Goal: Information Seeking & Learning: Learn about a topic

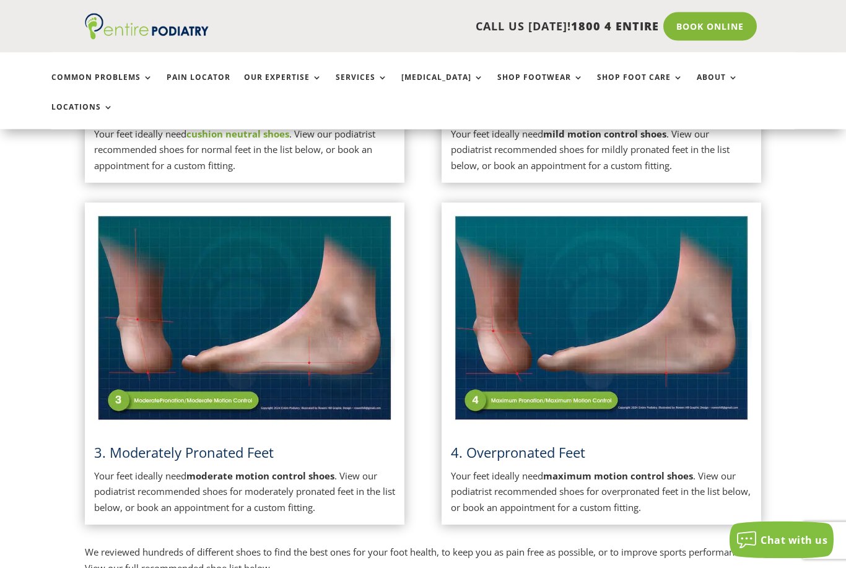
scroll to position [533, 0]
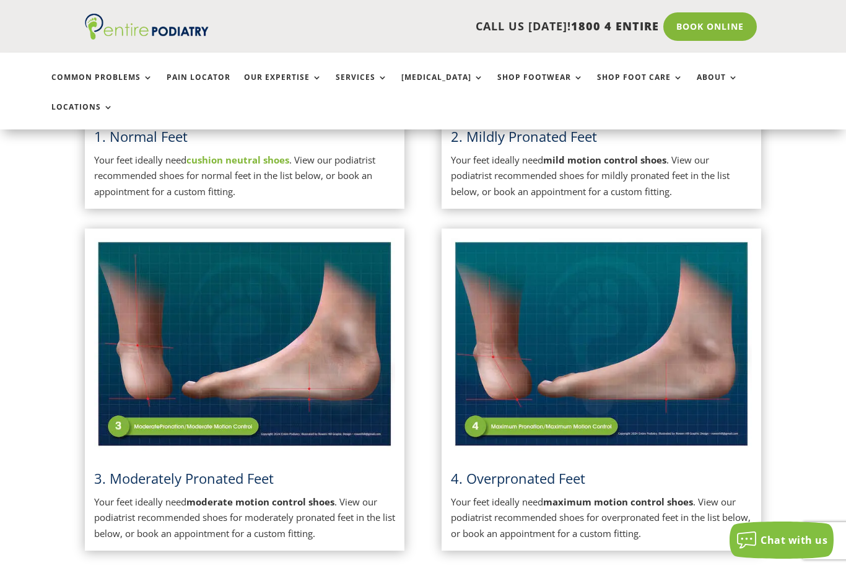
click at [133, 469] on span "3. Moderately Pronated Feet" at bounding box center [184, 478] width 180 height 19
click at [126, 382] on img at bounding box center [244, 344] width 301 height 212
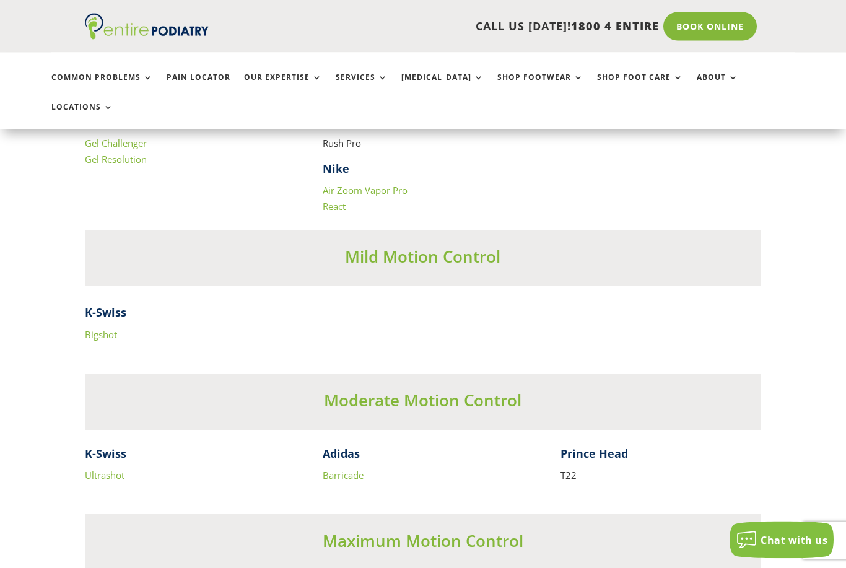
scroll to position [2577, 0]
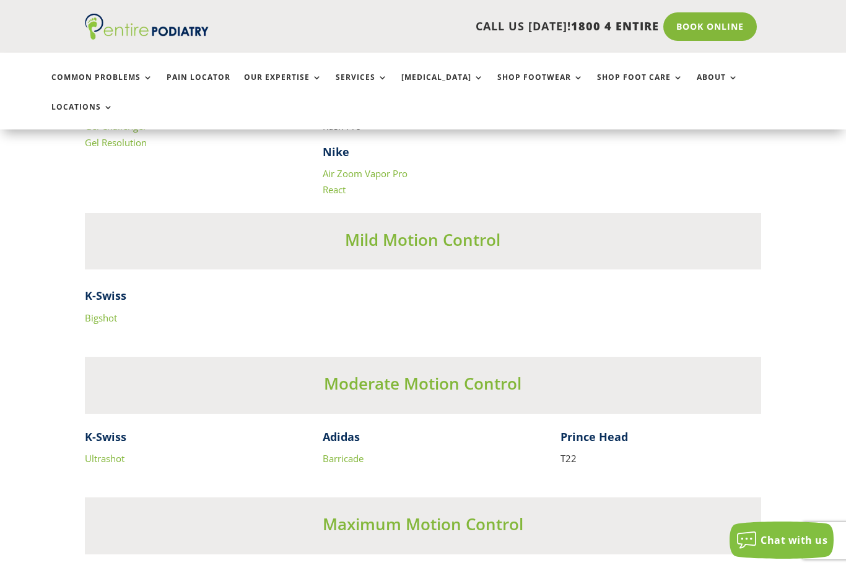
click at [344, 452] on link "Barricade" at bounding box center [343, 458] width 41 height 12
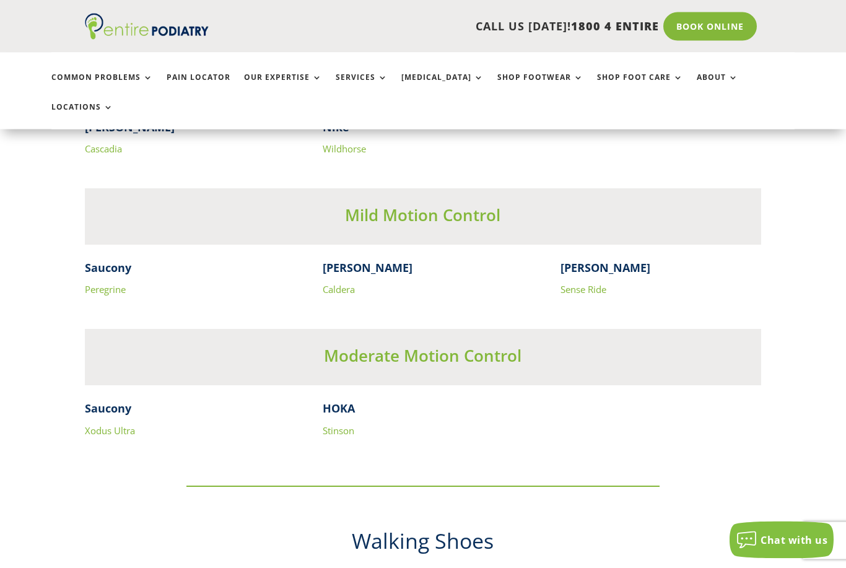
scroll to position [3321, 0]
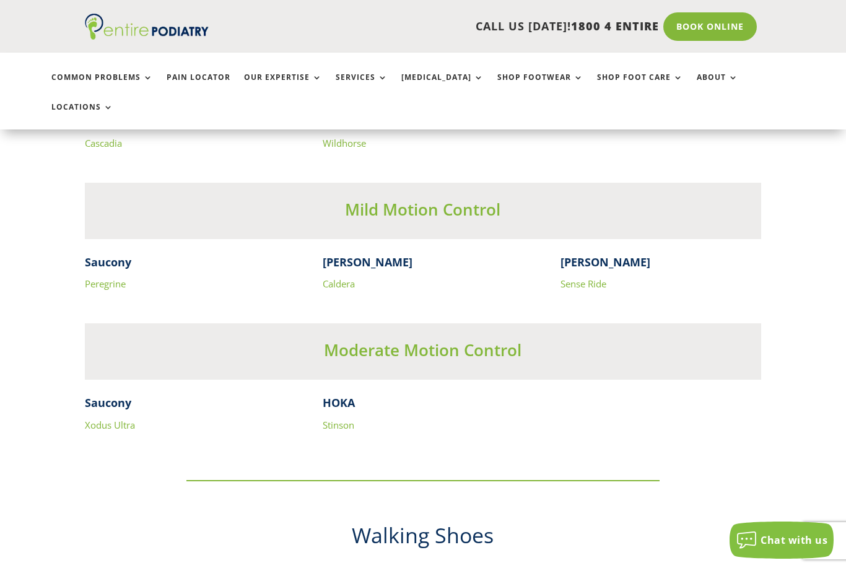
click at [342, 418] on link "Stinson" at bounding box center [339, 424] width 32 height 12
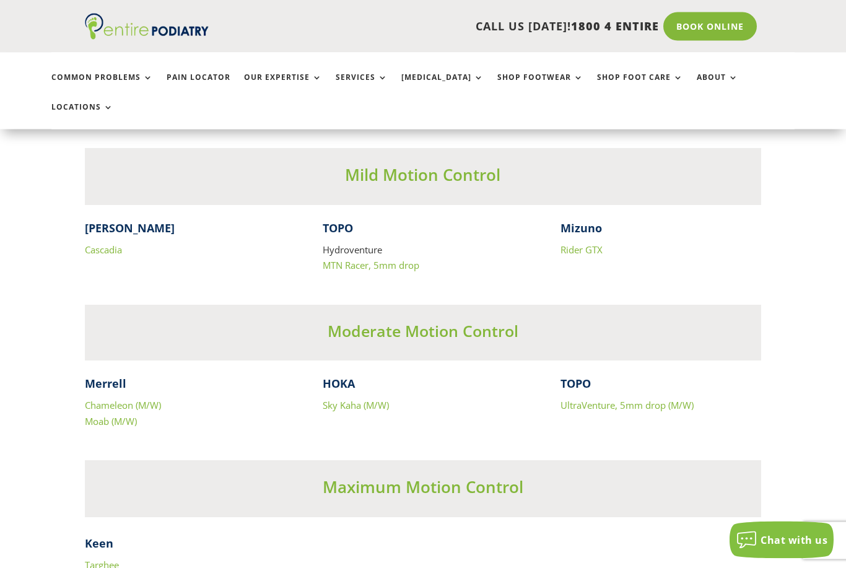
scroll to position [5640, 0]
click at [338, 398] on link "Sky Kaha (M/W)" at bounding box center [356, 404] width 66 height 12
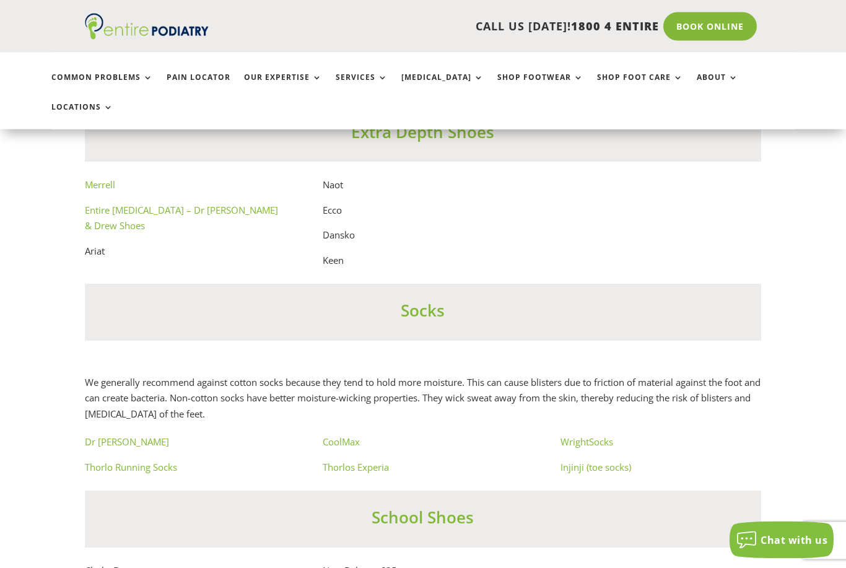
scroll to position [6946, 0]
click at [593, 461] on link "Injinji (toe socks)" at bounding box center [595, 467] width 71 height 12
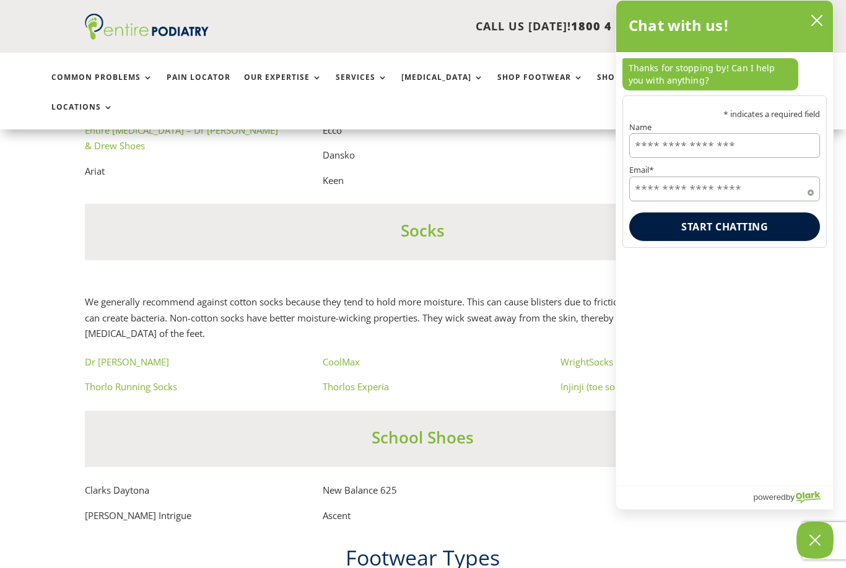
scroll to position [9882, 0]
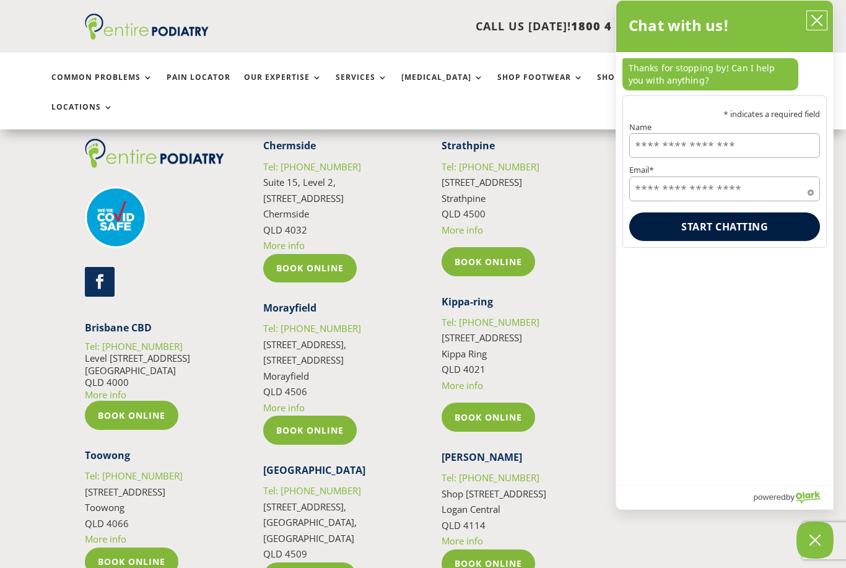
click at [826, 12] on button "close chatbox" at bounding box center [817, 20] width 20 height 19
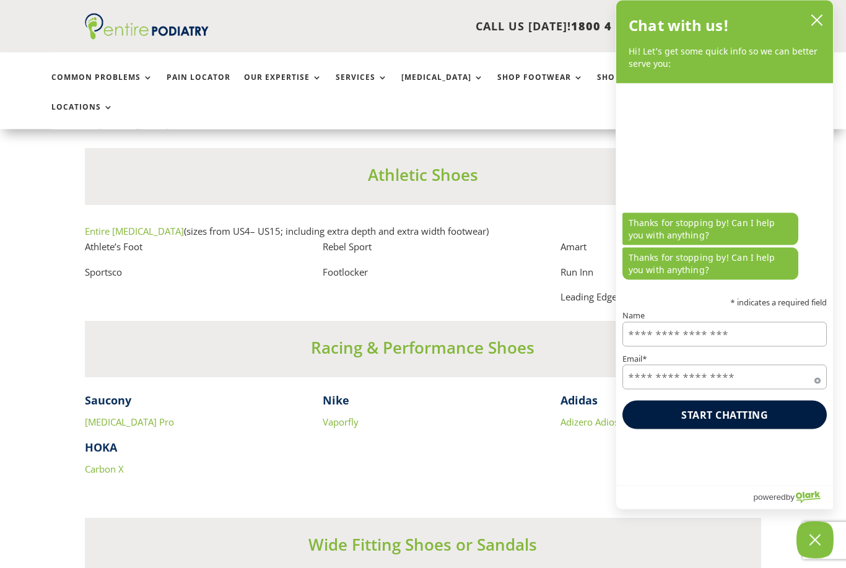
scroll to position [7733, 0]
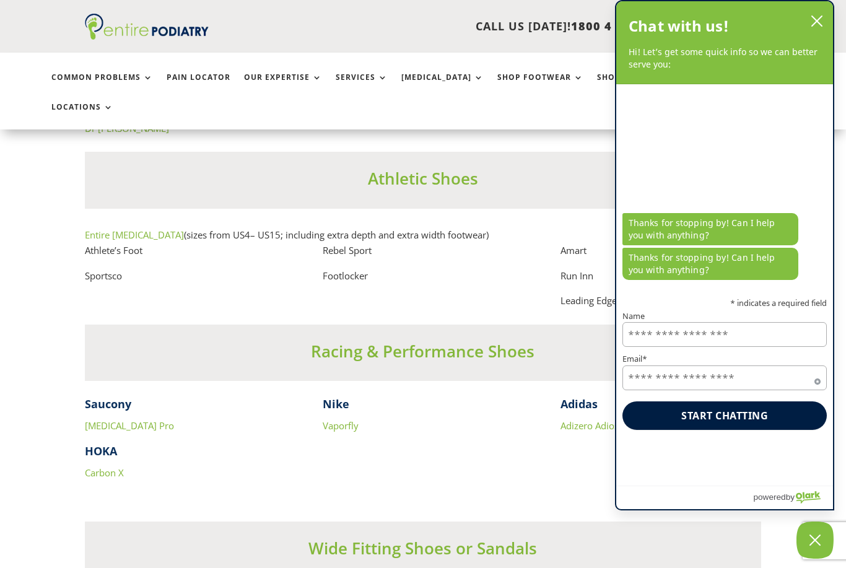
click at [823, 7] on div "Chat with us! Hi! Let’s get some quick info so we can better serve you:" at bounding box center [724, 42] width 217 height 83
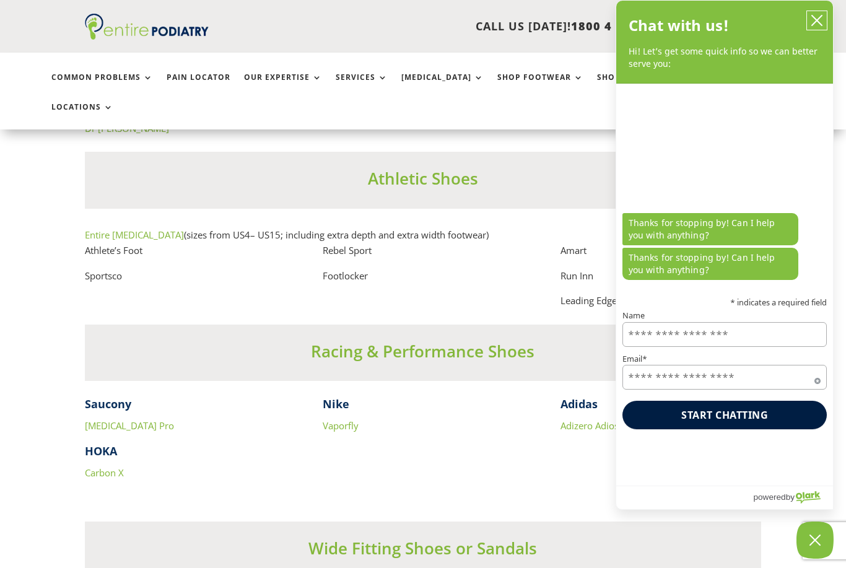
click at [814, 21] on icon "close chatbox" at bounding box center [816, 20] width 12 height 12
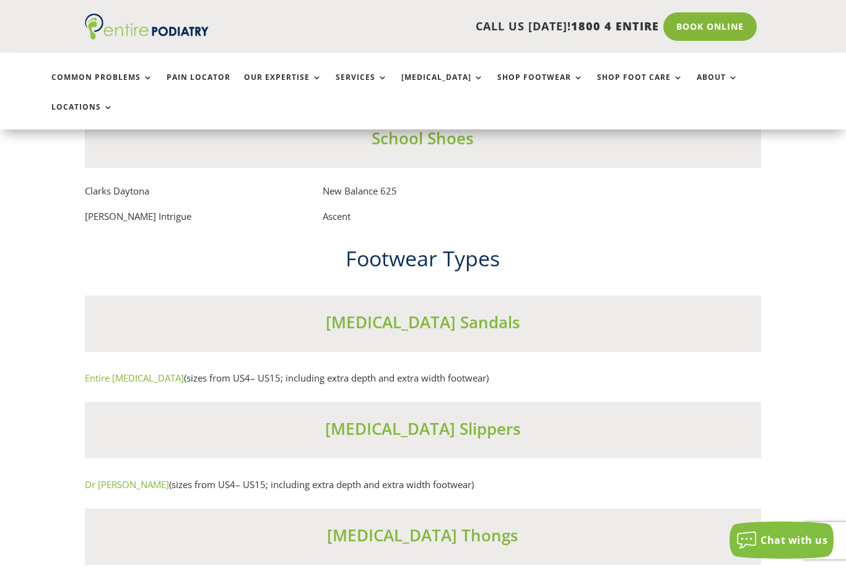
scroll to position [7244, 0]
click at [103, 479] on link "Dr [PERSON_NAME]" at bounding box center [127, 485] width 84 height 12
